Goal: Information Seeking & Learning: Check status

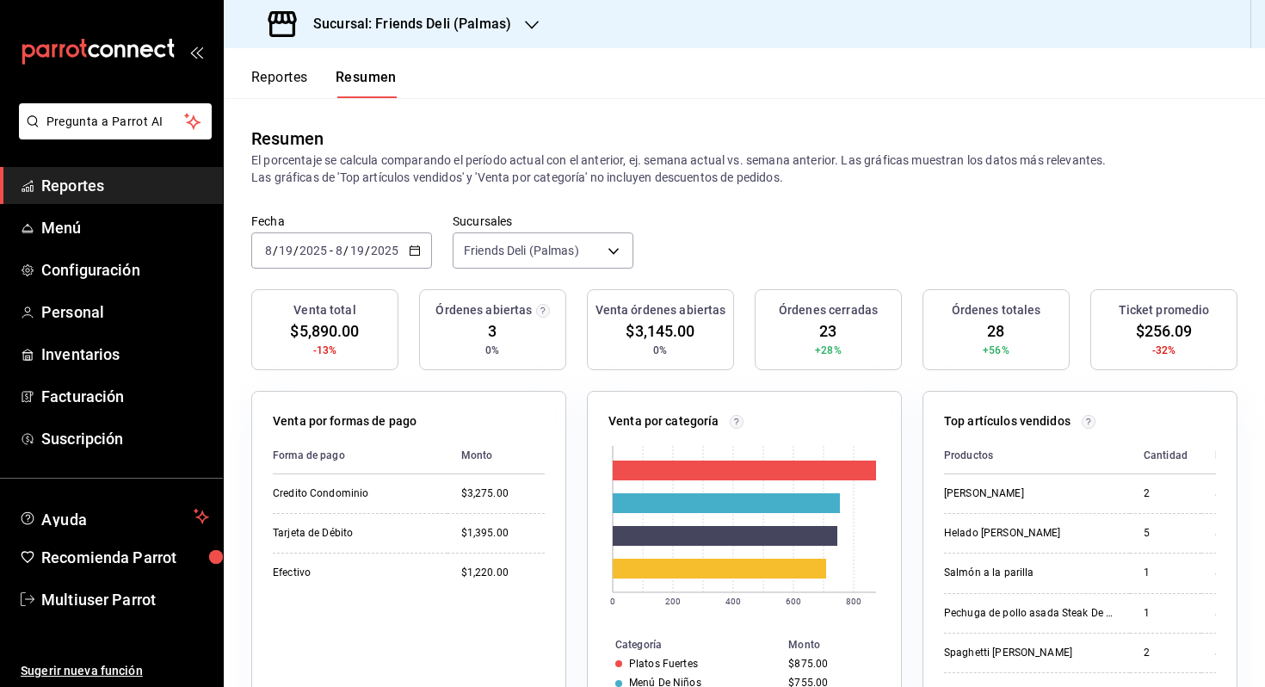
click at [409, 244] on icon "button" at bounding box center [415, 250] width 12 height 12
click at [359, 303] on span "Hoy" at bounding box center [332, 302] width 133 height 18
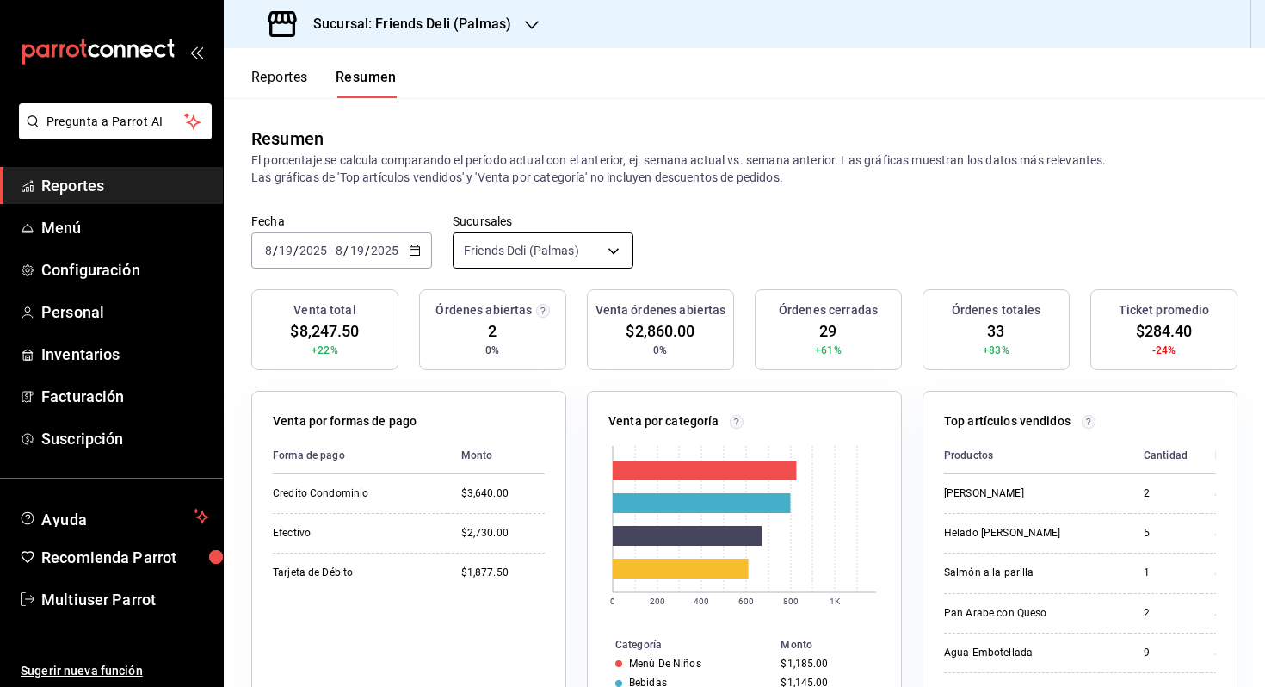
click at [592, 244] on body "Pregunta a Parrot AI Reportes Menú Configuración Personal Inventarios Facturaci…" at bounding box center [632, 343] width 1265 height 687
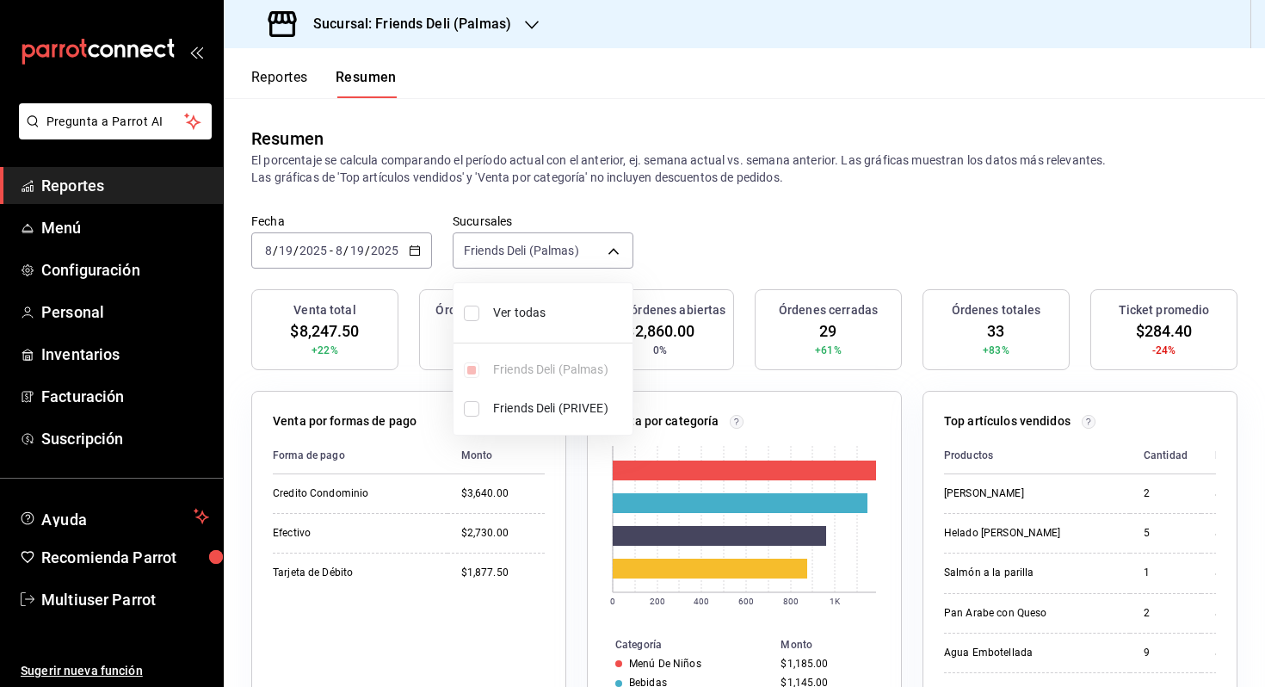
click at [564, 301] on li "Ver todas" at bounding box center [542, 313] width 179 height 46
type input "[object Object],[object Object]"
checkbox input "true"
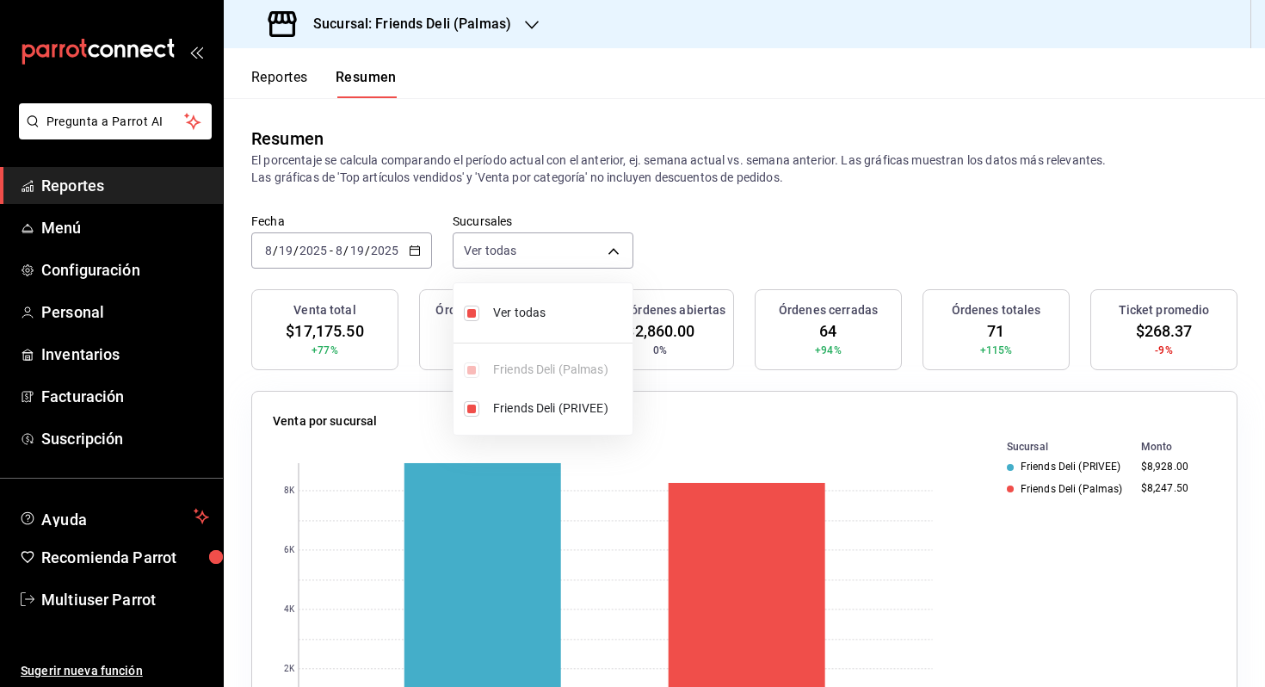
click at [705, 243] on div at bounding box center [632, 343] width 1265 height 687
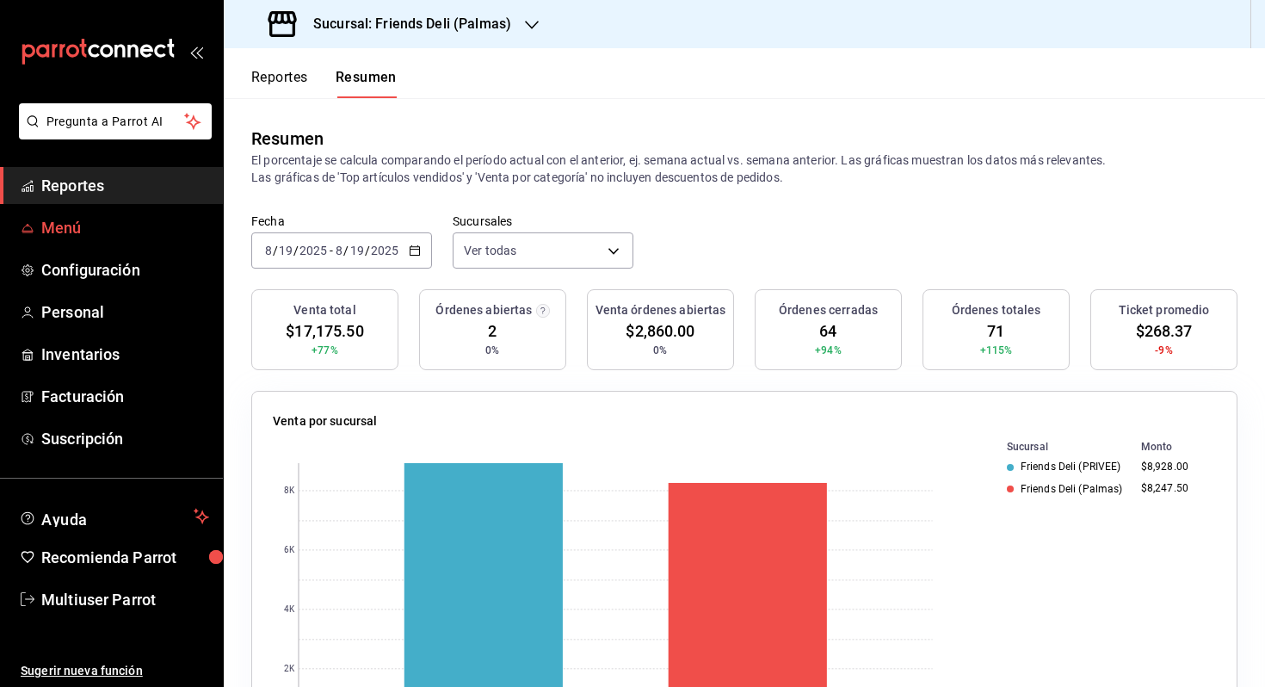
click at [144, 234] on span "Menú" at bounding box center [125, 227] width 168 height 23
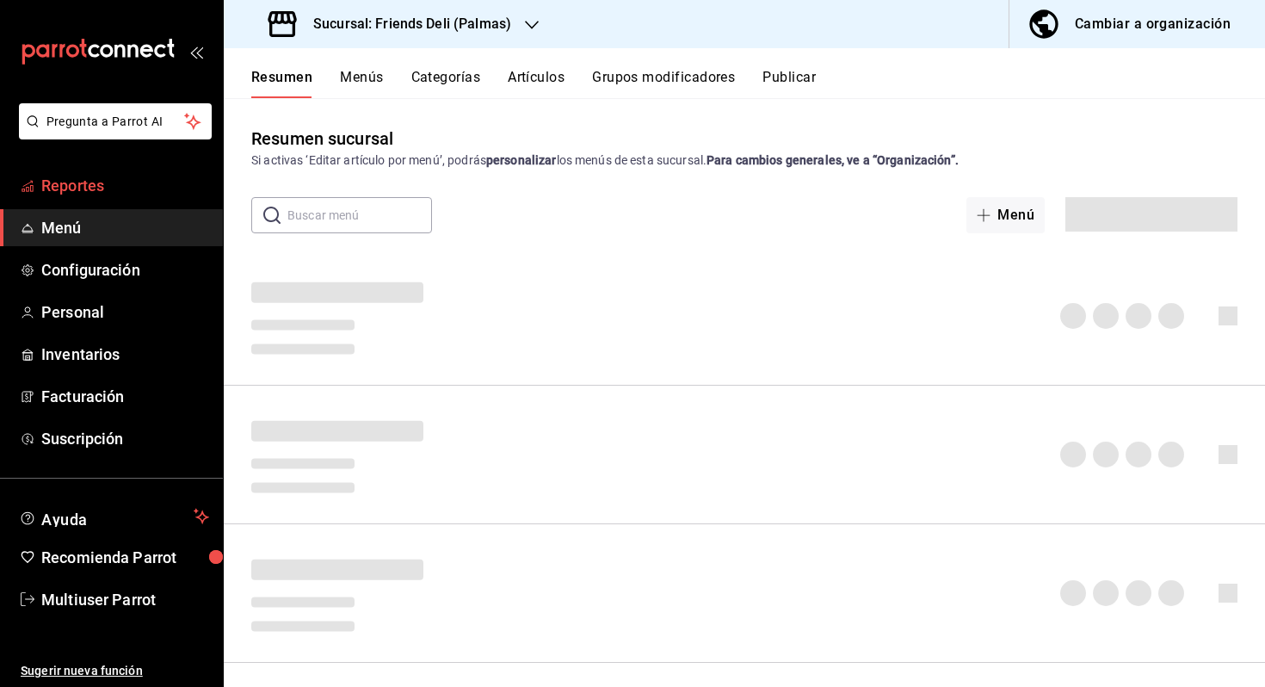
click at [165, 192] on span "Reportes" at bounding box center [125, 185] width 168 height 23
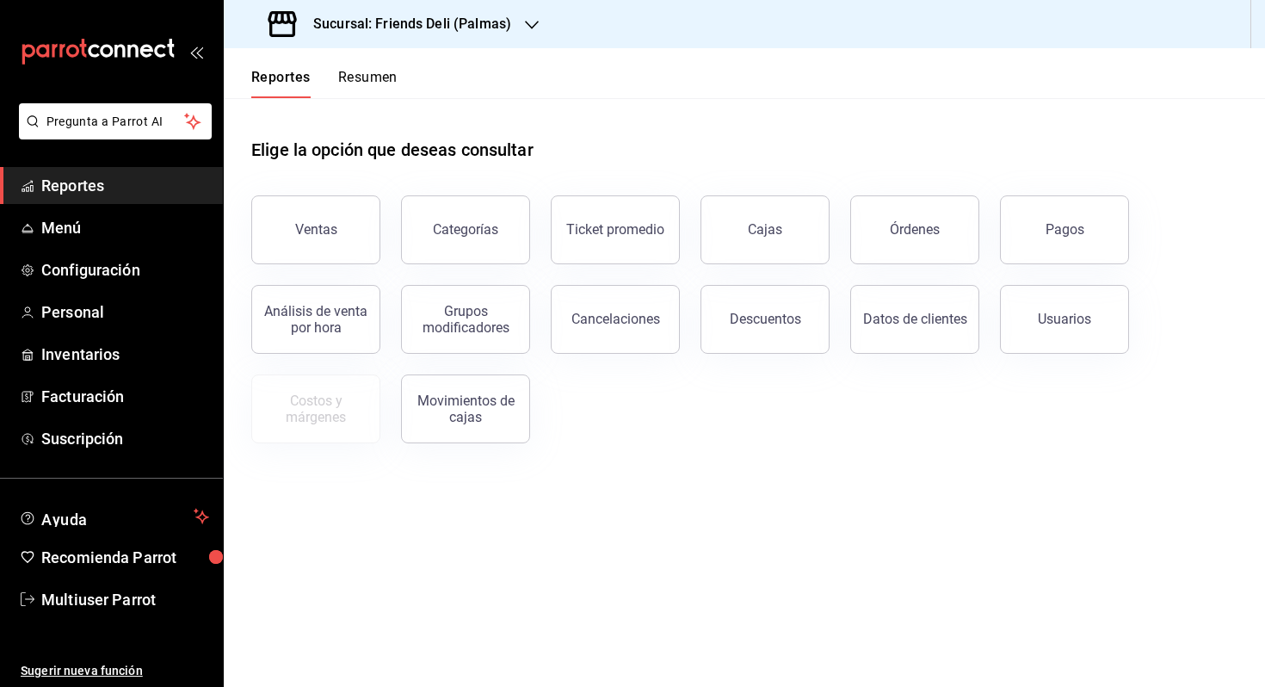
click at [385, 77] on button "Resumen" at bounding box center [367, 83] width 59 height 29
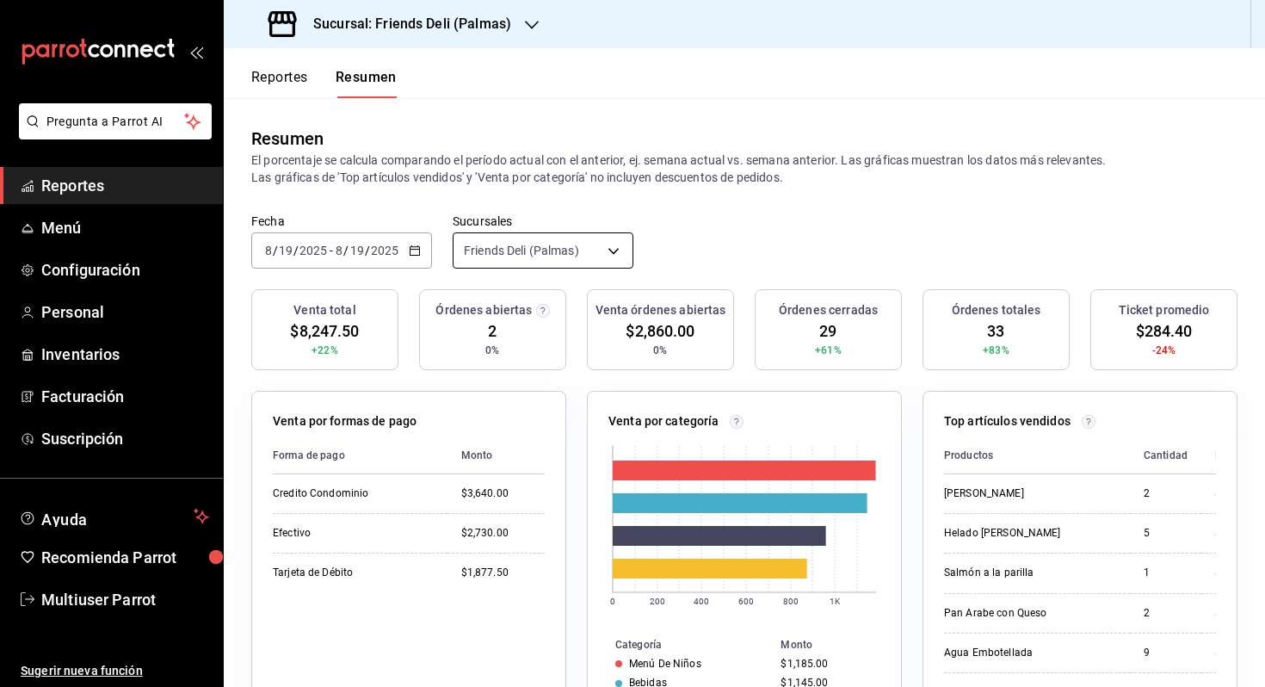
click at [606, 266] on body "Pregunta a Parrot AI Reportes Menú Configuración Personal Inventarios Facturaci…" at bounding box center [632, 343] width 1265 height 687
click at [557, 312] on span "Ver todas" at bounding box center [559, 313] width 132 height 18
type input "[object Object],[object Object]"
checkbox input "true"
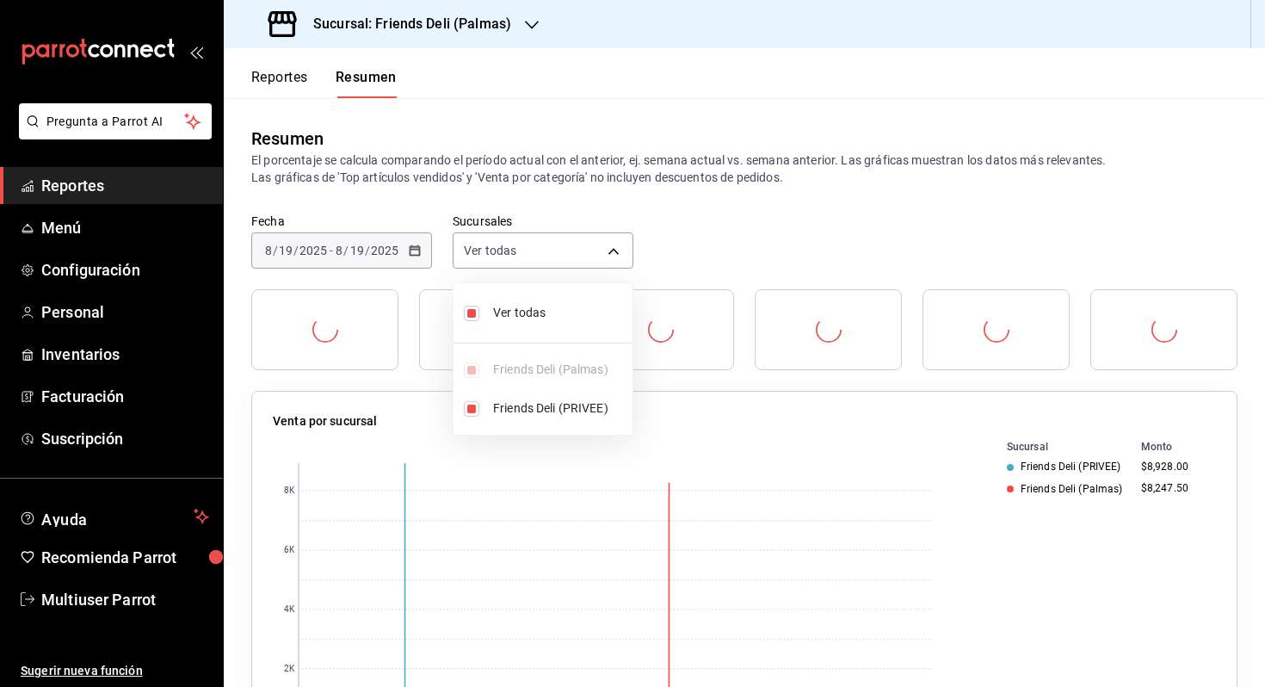
click at [728, 267] on div at bounding box center [632, 343] width 1265 height 687
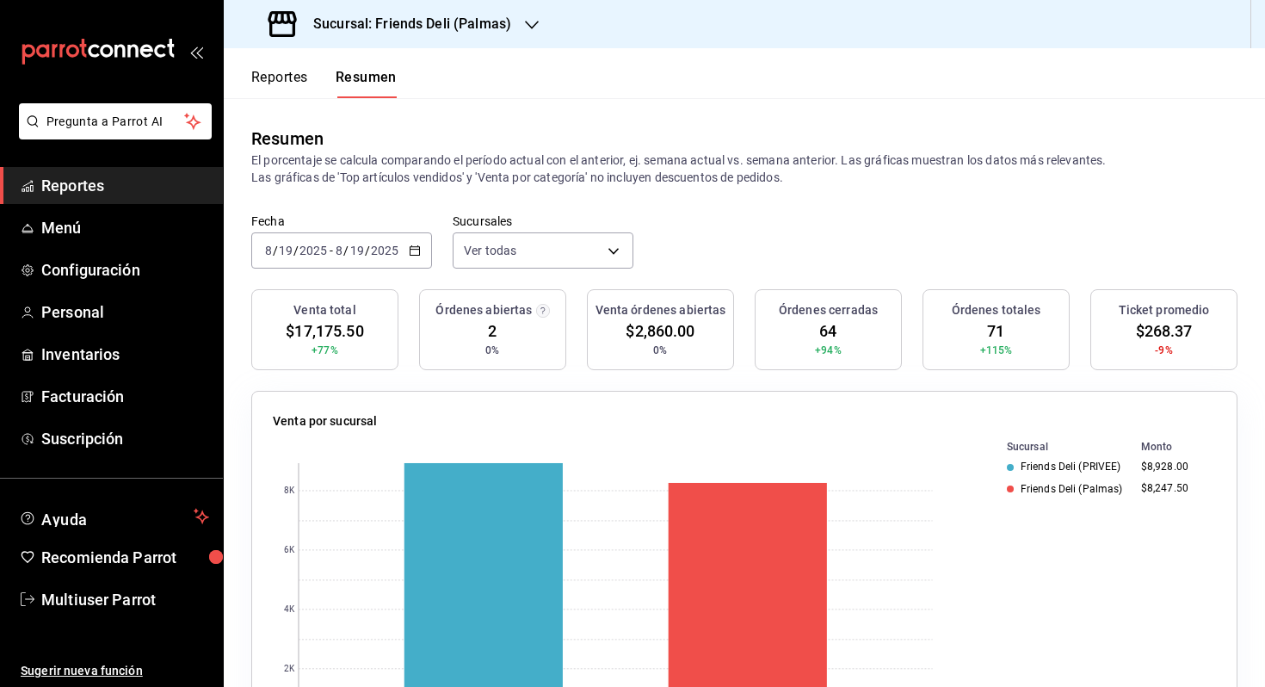
click at [322, 256] on input "2025" at bounding box center [313, 250] width 29 height 14
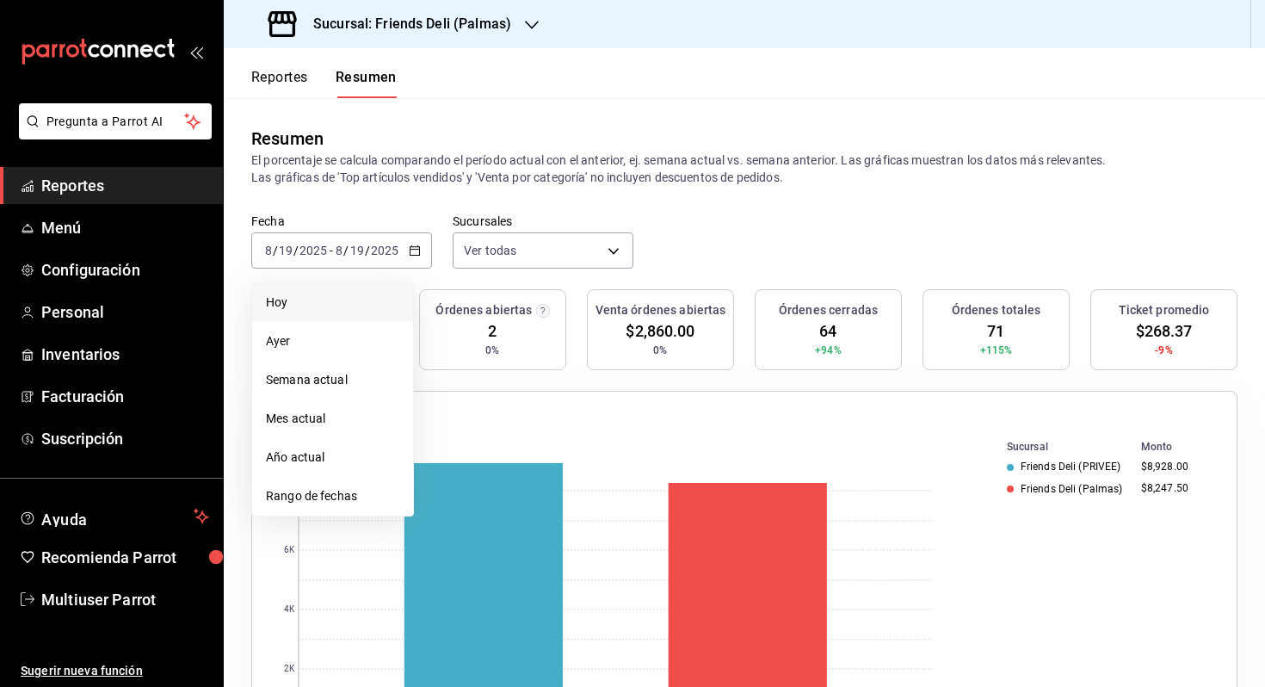
click at [309, 307] on span "Hoy" at bounding box center [332, 302] width 133 height 18
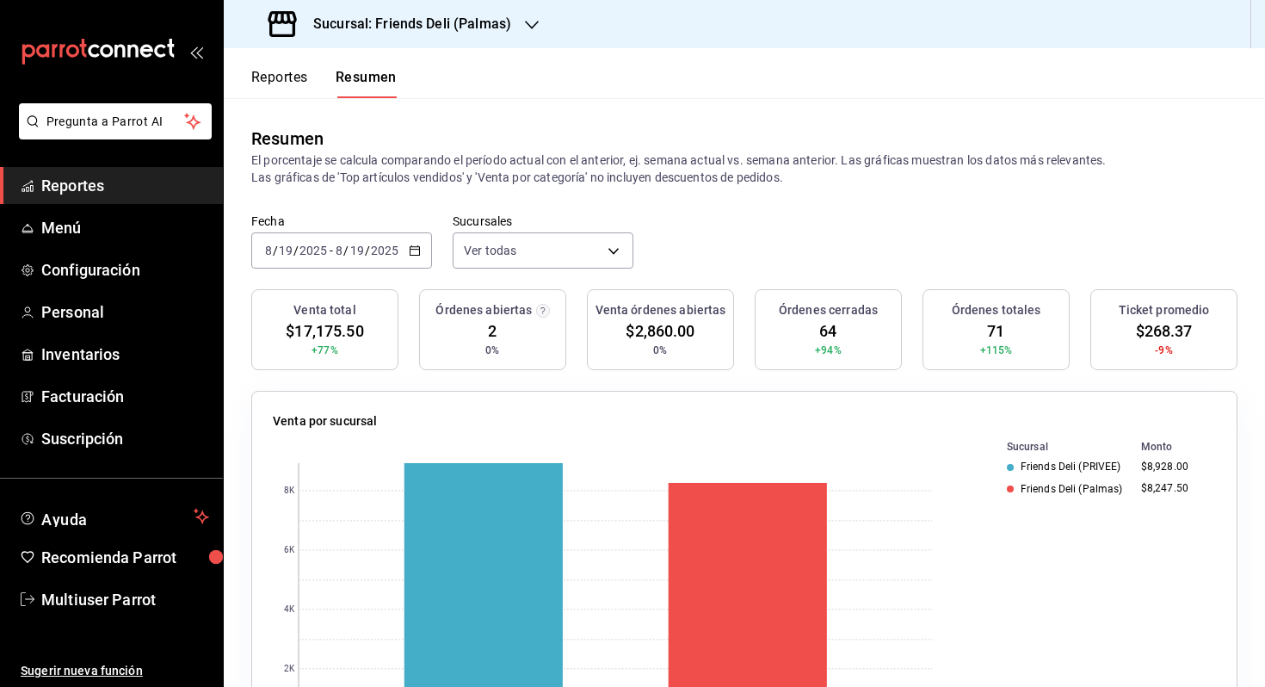
click at [352, 244] on input "19" at bounding box center [356, 250] width 15 height 14
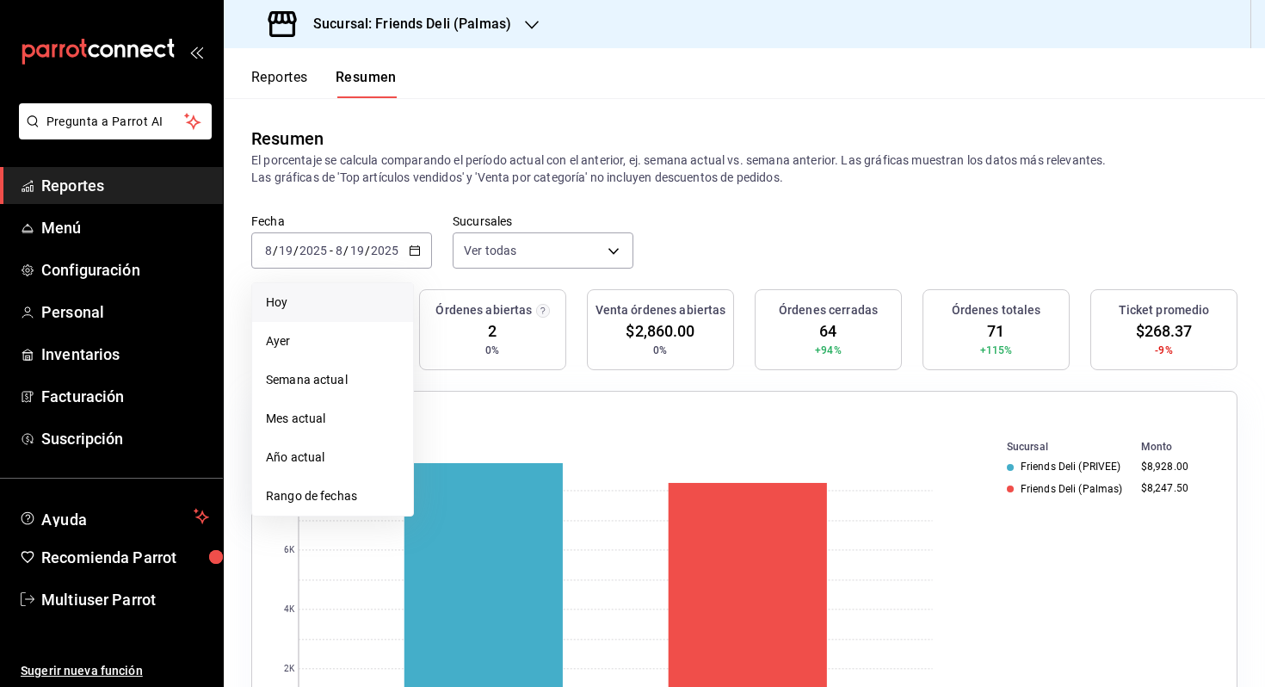
click at [315, 313] on li "Hoy" at bounding box center [332, 302] width 161 height 39
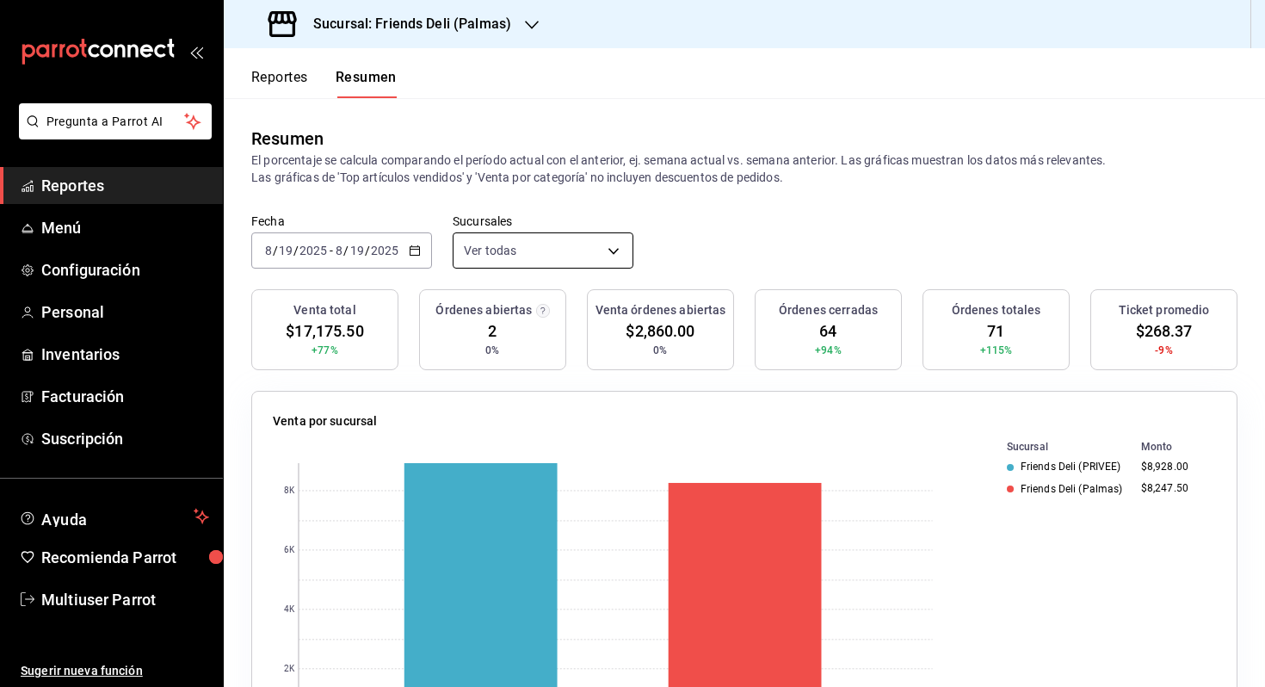
click at [584, 243] on body "Pregunta a Parrot AI Reportes Menú Configuración Personal Inventarios Facturaci…" at bounding box center [632, 343] width 1265 height 687
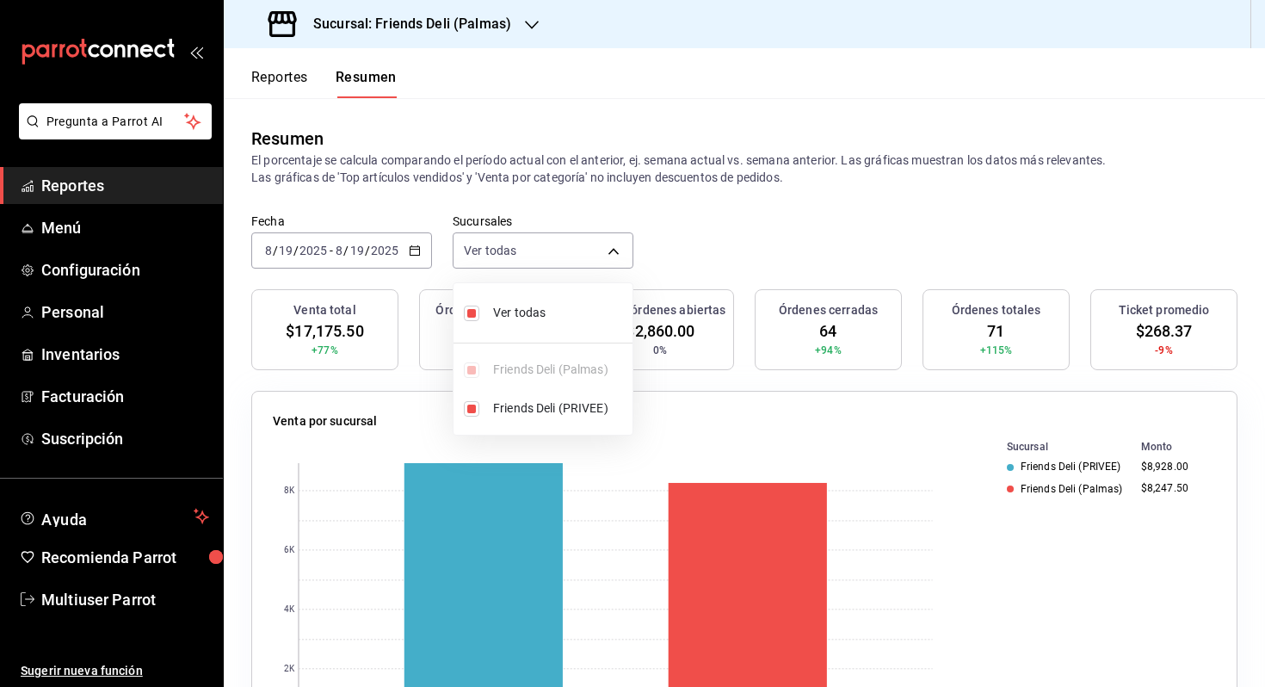
click at [555, 287] on ul "Ver todas Friends Deli (Palmas) Friends Deli (PRIVEE)" at bounding box center [542, 358] width 179 height 151
click at [558, 310] on span "Ver todas" at bounding box center [559, 313] width 132 height 18
type input "[object Object]"
checkbox input "false"
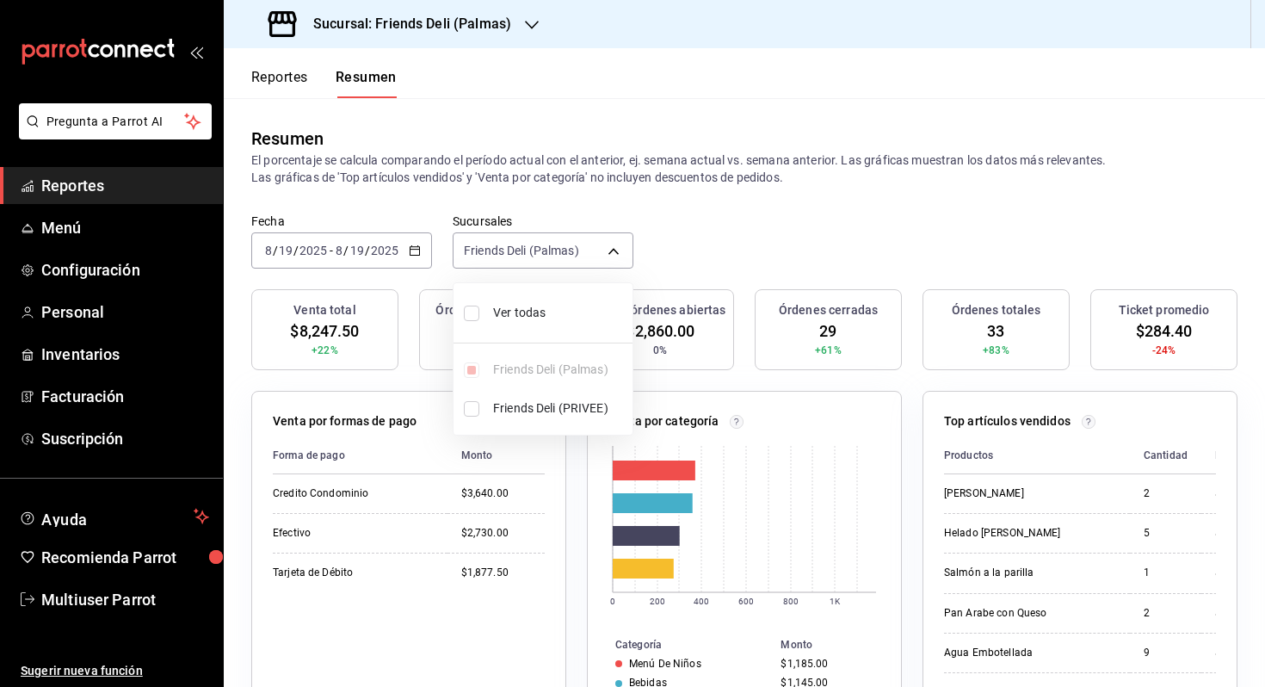
click at [559, 311] on span "Ver todas" at bounding box center [559, 313] width 132 height 18
type input "[object Object],[object Object]"
checkbox input "true"
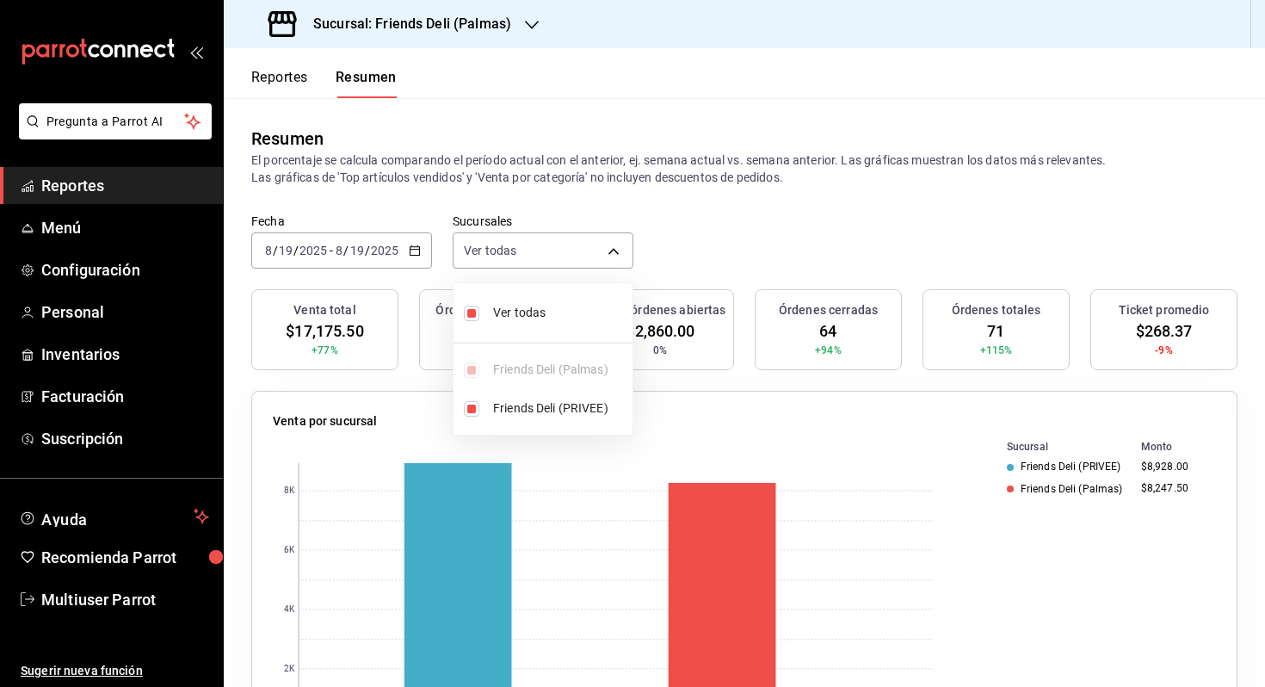
click at [569, 231] on div at bounding box center [632, 343] width 1265 height 687
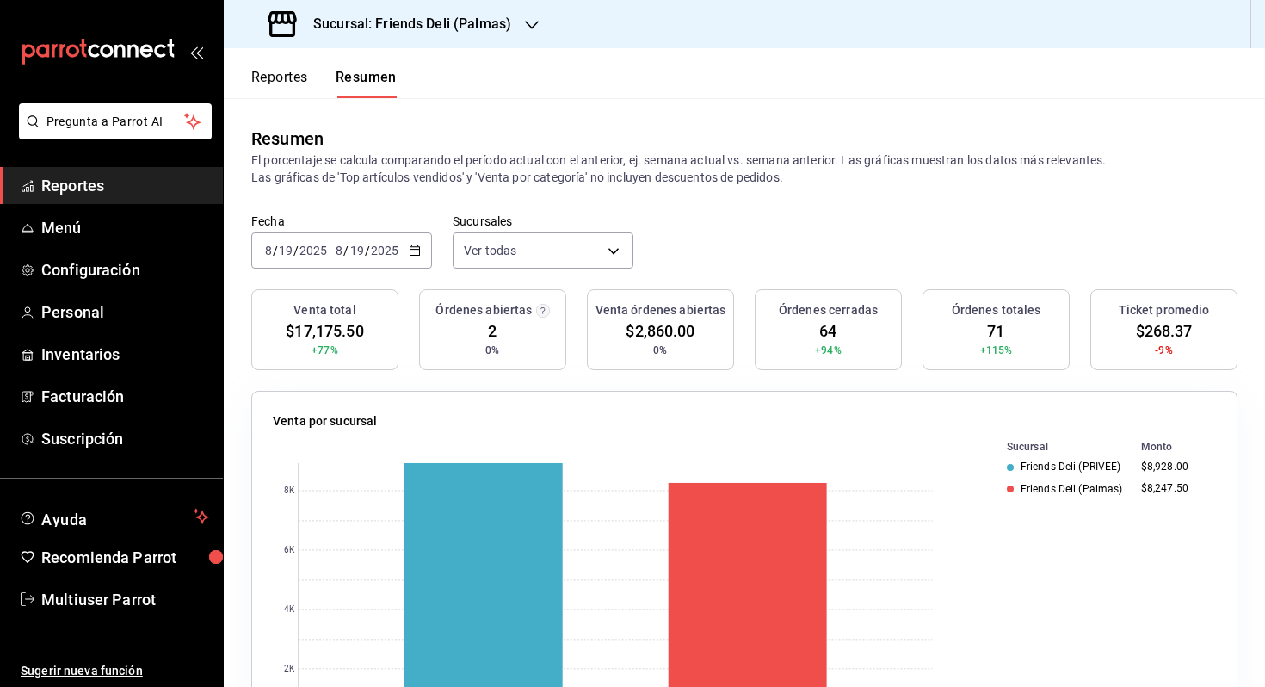
click at [361, 239] on div "[DATE] [DATE] - [DATE] [DATE]" at bounding box center [341, 250] width 181 height 36
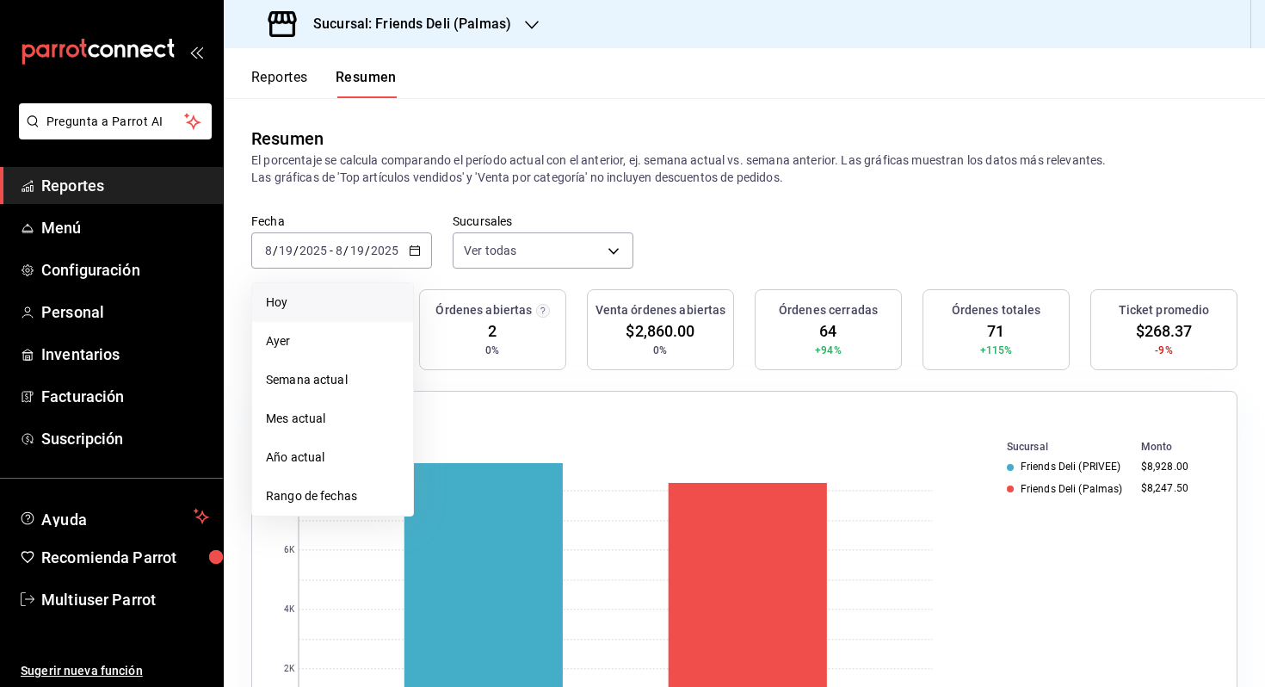
click at [336, 299] on span "Hoy" at bounding box center [332, 302] width 133 height 18
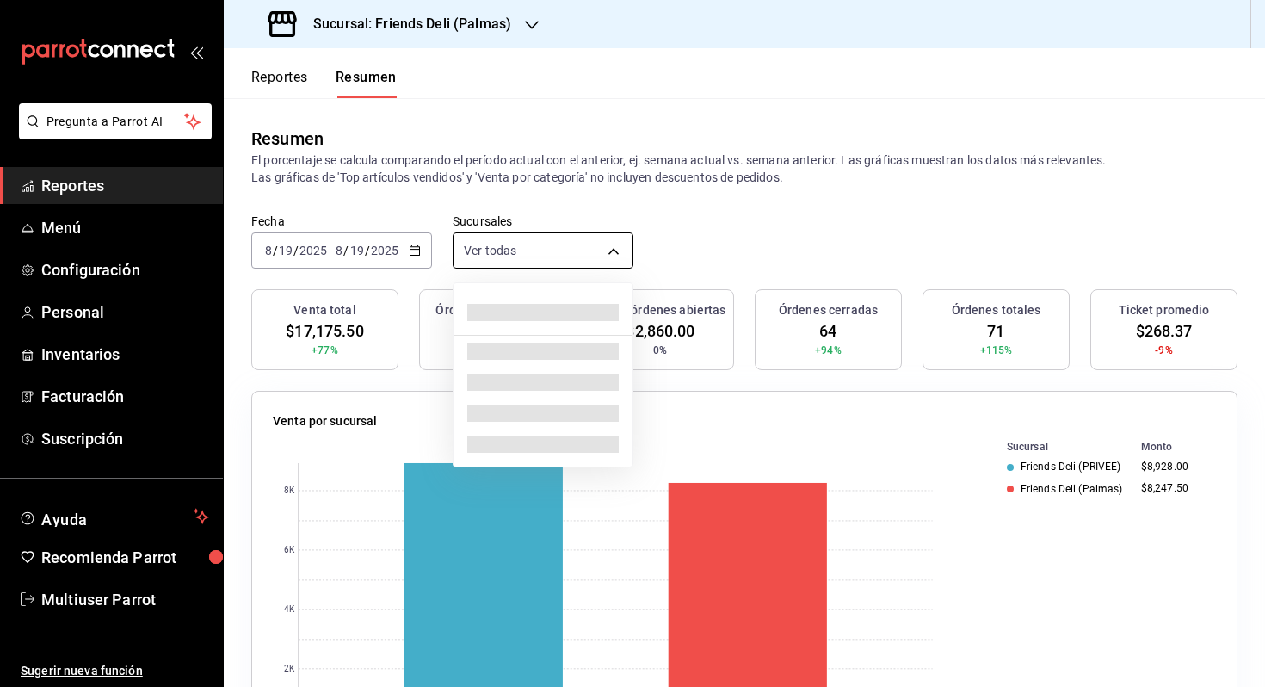
click at [582, 248] on body "Pregunta a Parrot AI Reportes Menú Configuración Personal Inventarios Facturaci…" at bounding box center [632, 343] width 1265 height 687
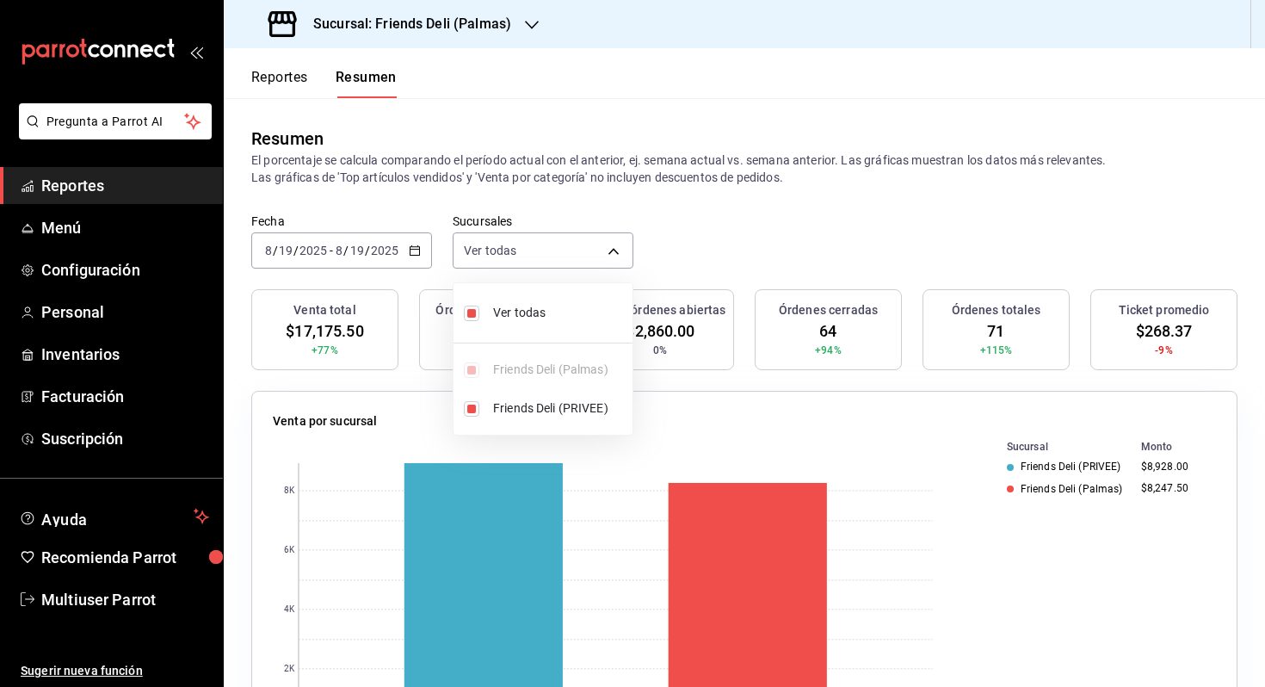
click at [536, 311] on span "Ver todas" at bounding box center [559, 313] width 132 height 18
type input "[object Object]"
checkbox input "false"
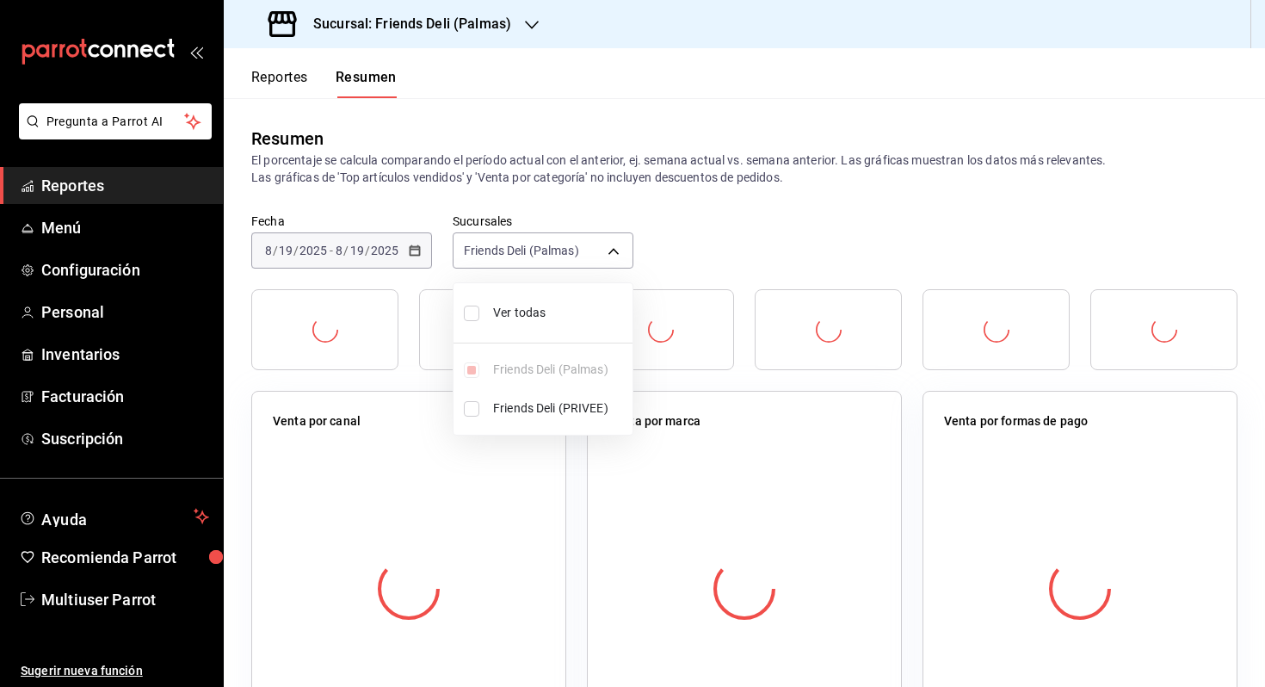
click at [536, 311] on span "Ver todas" at bounding box center [559, 313] width 132 height 18
type input "[object Object],[object Object]"
checkbox input "true"
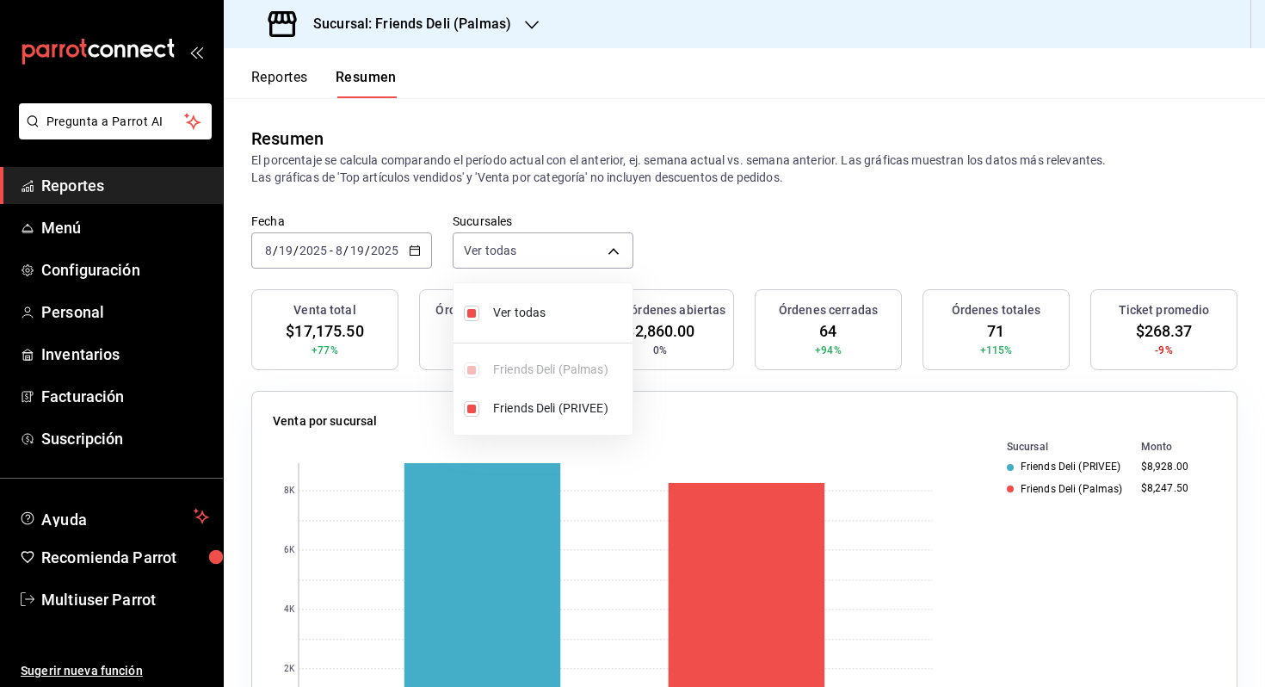
click at [679, 245] on div at bounding box center [632, 343] width 1265 height 687
